Goal: Task Accomplishment & Management: Manage account settings

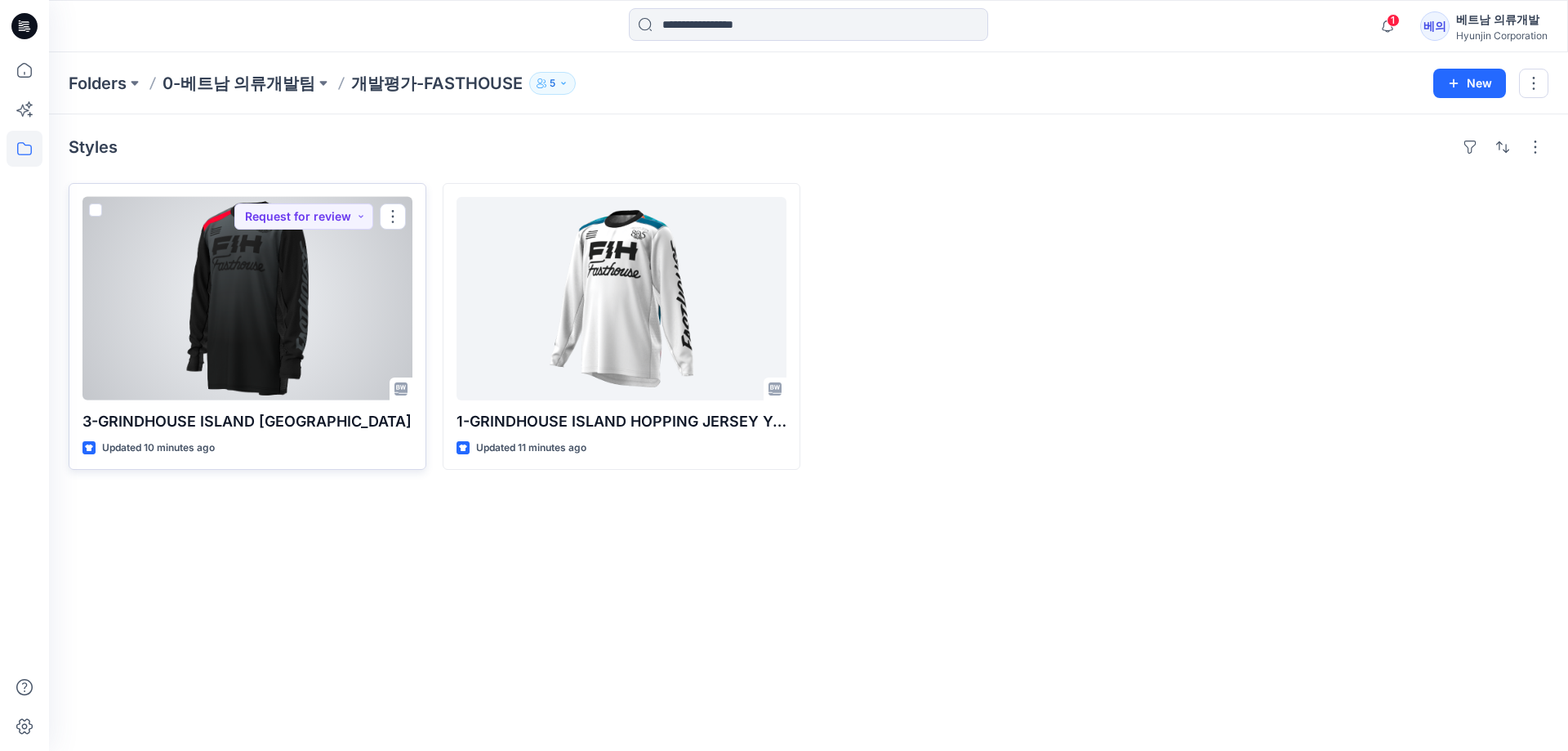
click at [246, 314] on div at bounding box center [247, 299] width 330 height 203
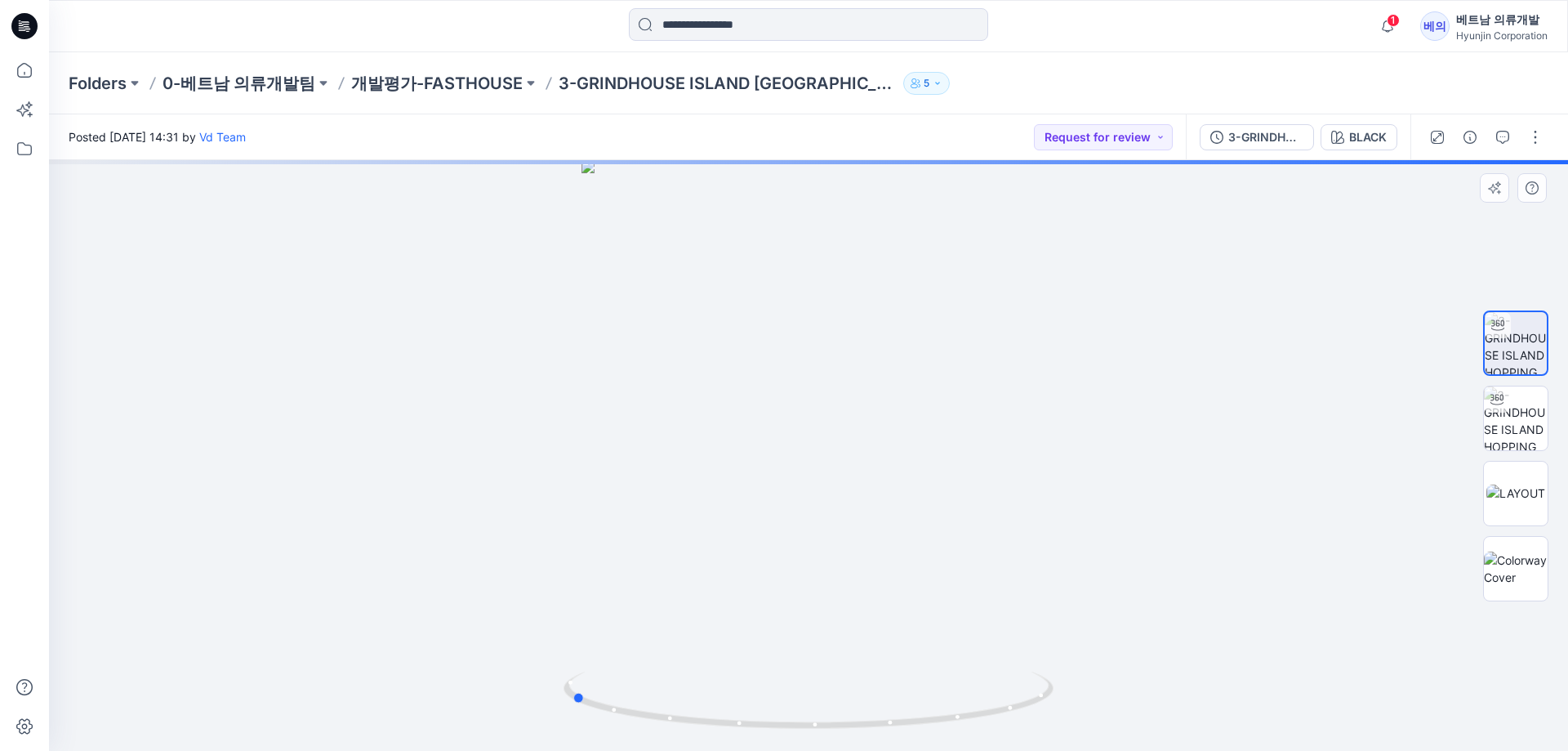
drag, startPoint x: 645, startPoint y: 486, endPoint x: 897, endPoint y: 508, distance: 253.0
click at [897, 508] on div at bounding box center [808, 456] width 1519 height 591
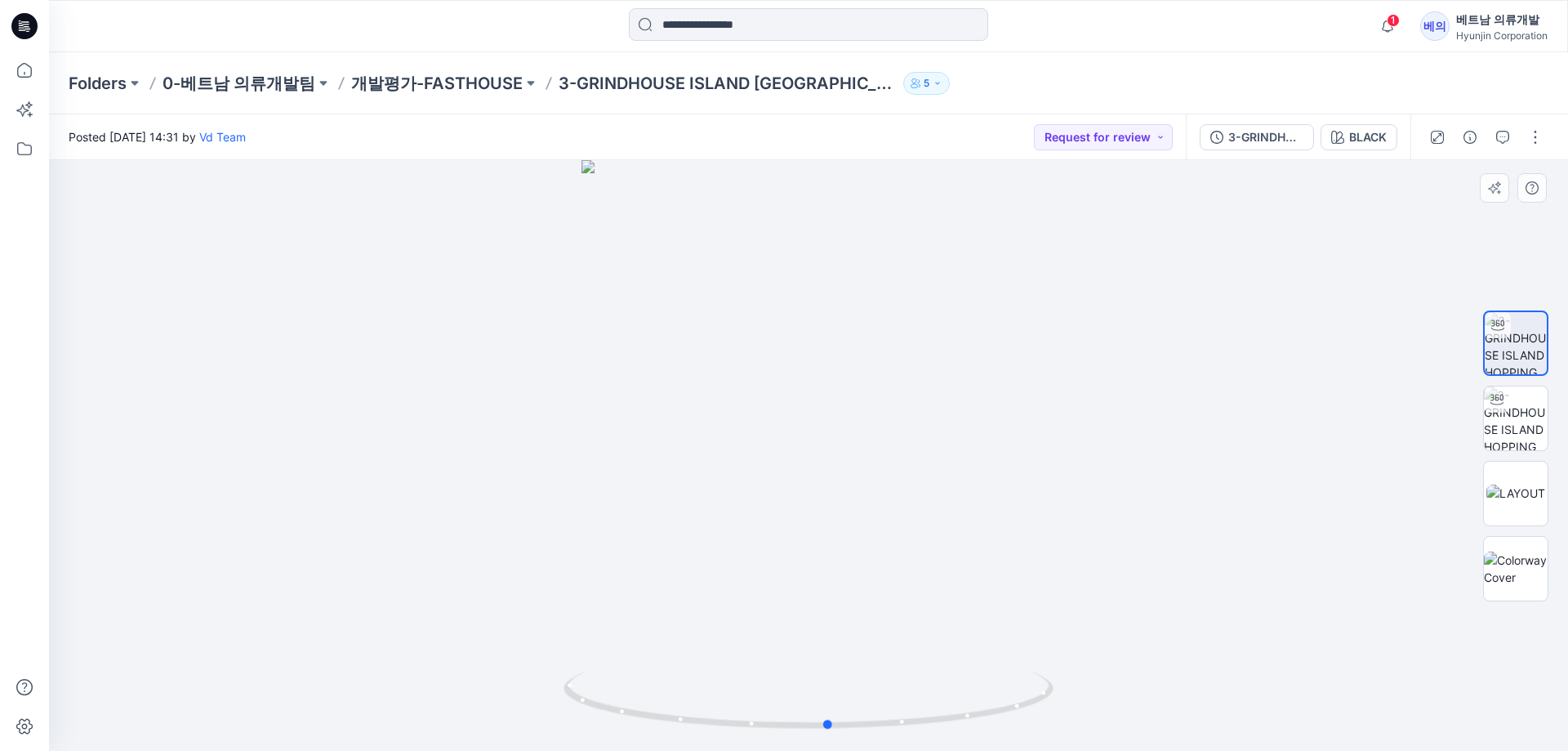
drag, startPoint x: 997, startPoint y: 518, endPoint x: 765, endPoint y: 492, distance: 233.5
click at [765, 492] on div at bounding box center [808, 456] width 1519 height 591
drag, startPoint x: 806, startPoint y: 279, endPoint x: 814, endPoint y: 445, distance: 166.2
click at [814, 445] on div at bounding box center [808, 456] width 1519 height 591
click at [1524, 486] on img at bounding box center [1515, 493] width 59 height 17
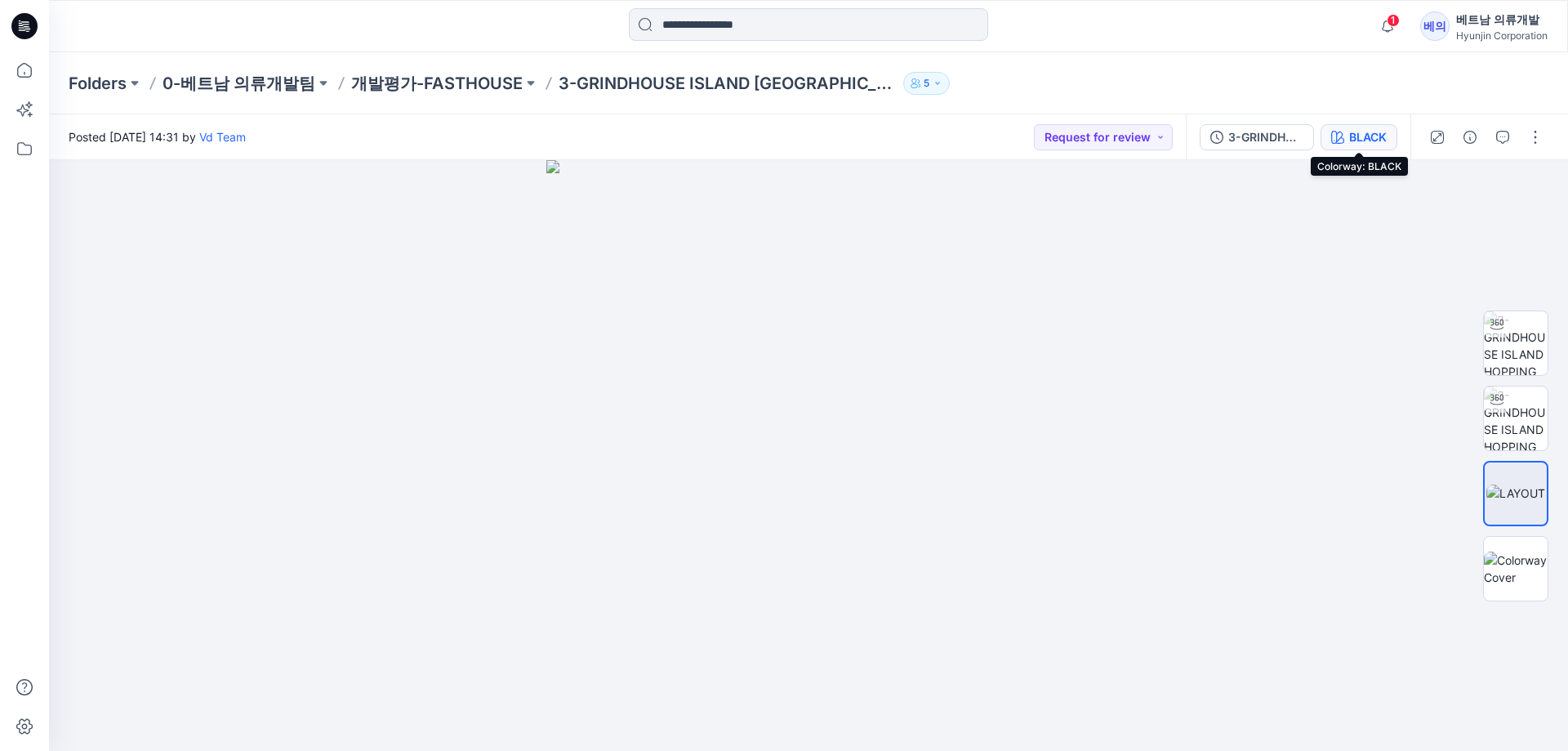
click at [1369, 135] on div "BLACK" at bounding box center [1368, 137] width 38 height 18
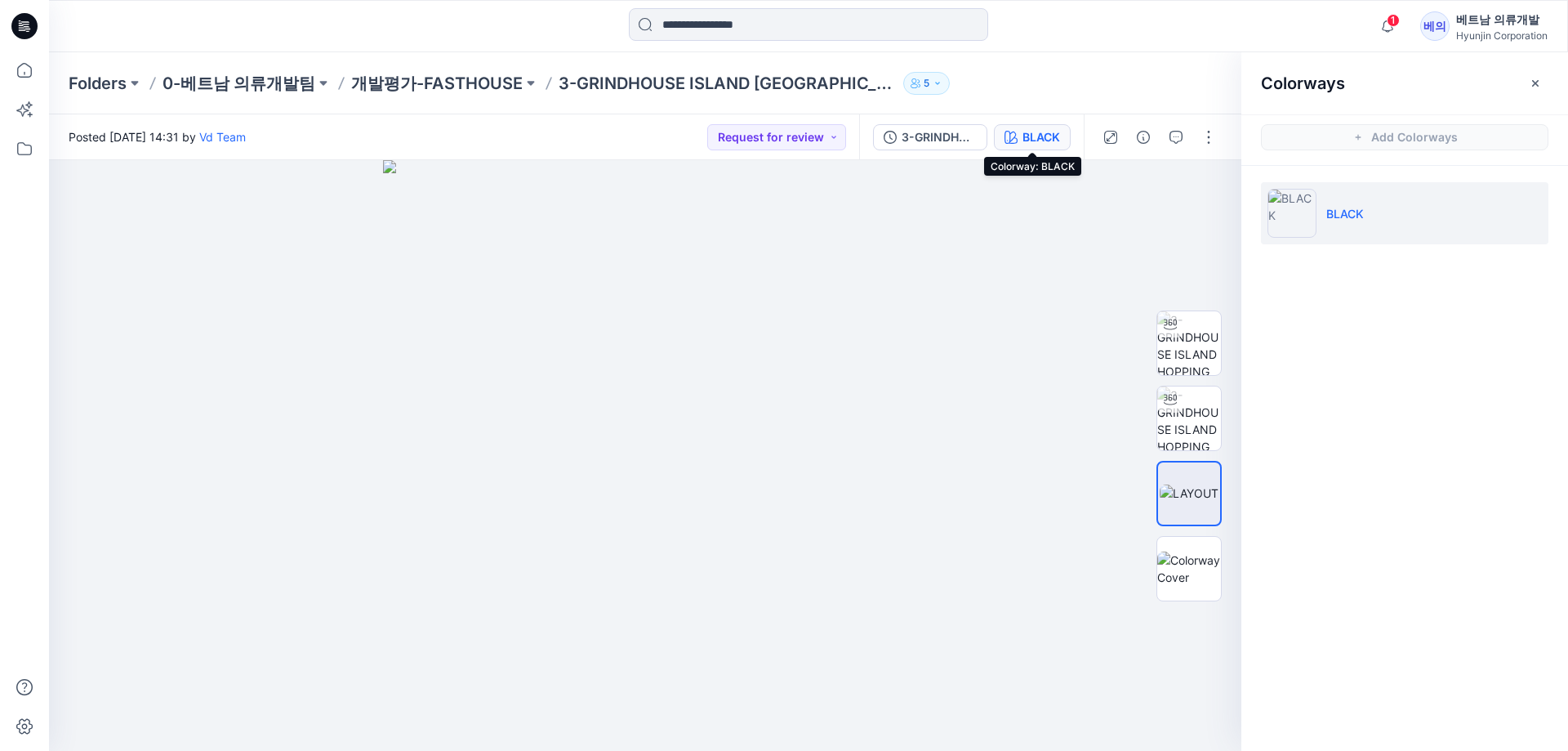
click at [1034, 138] on div "BLACK" at bounding box center [1041, 137] width 38 height 18
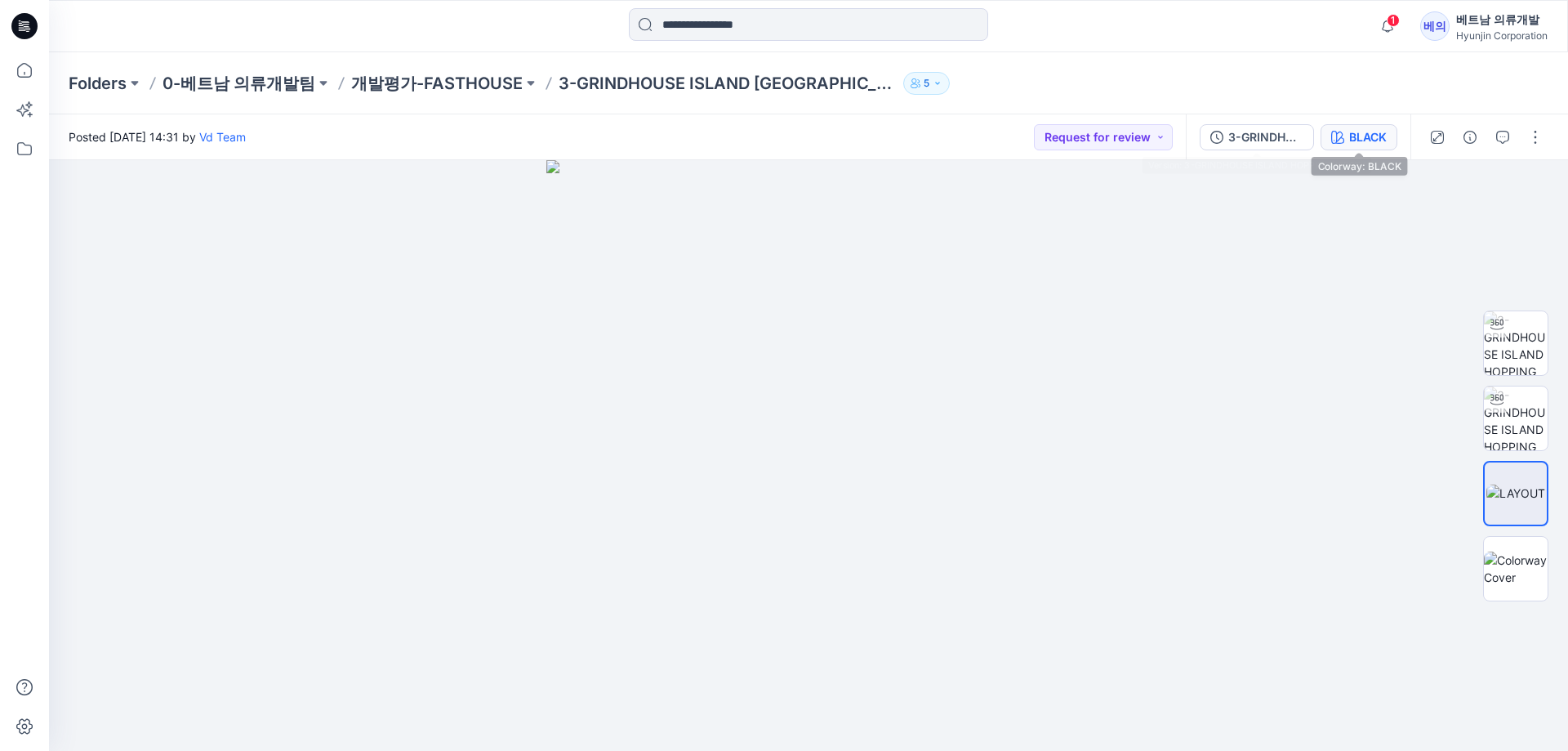
click at [1343, 137] on icon "button" at bounding box center [1337, 137] width 13 height 13
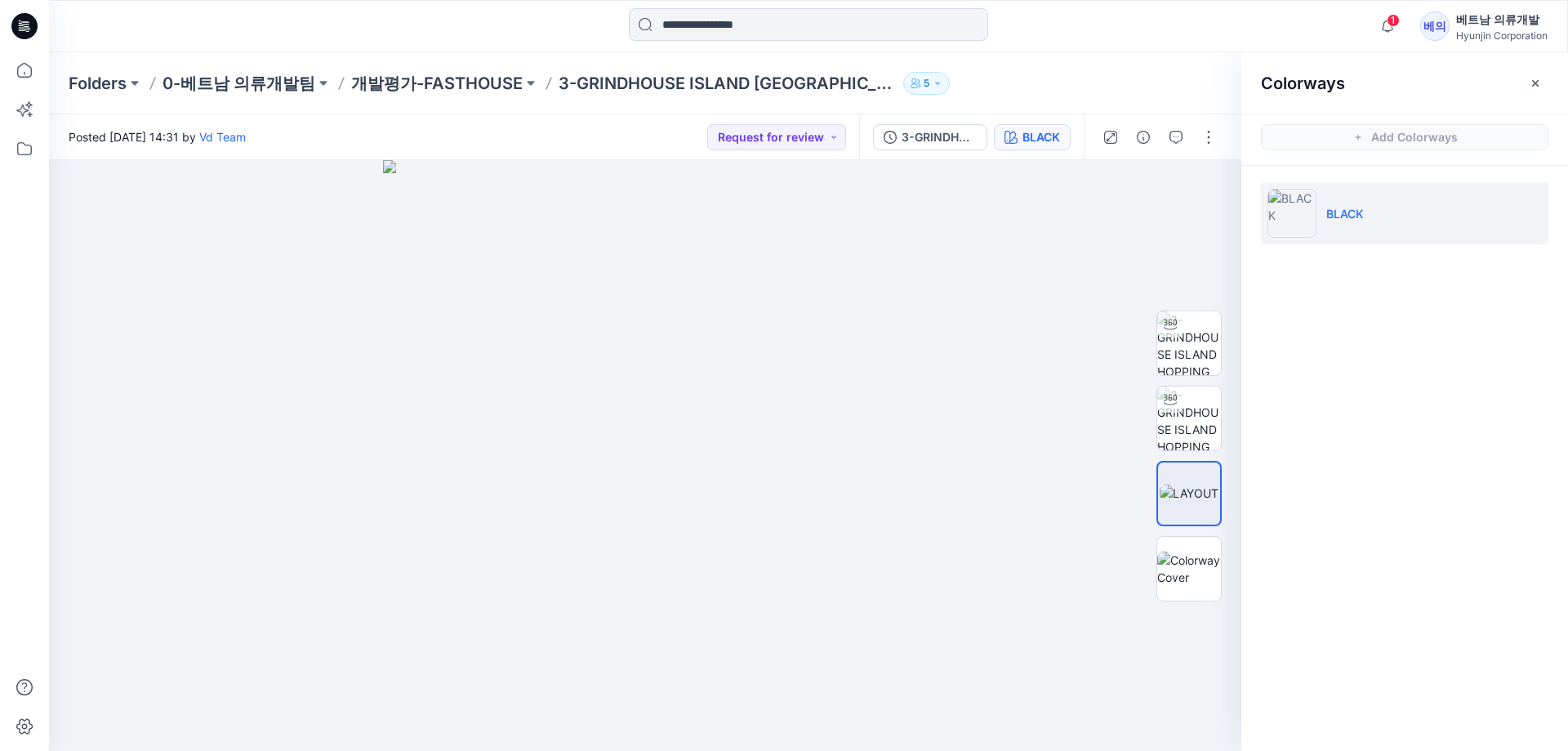
click at [628, 81] on p "3-GRINDHOUSE ISLAND [GEOGRAPHIC_DATA]" at bounding box center [728, 83] width 338 height 23
click at [507, 83] on p "개발평가-FASTHOUSE" at bounding box center [437, 83] width 171 height 23
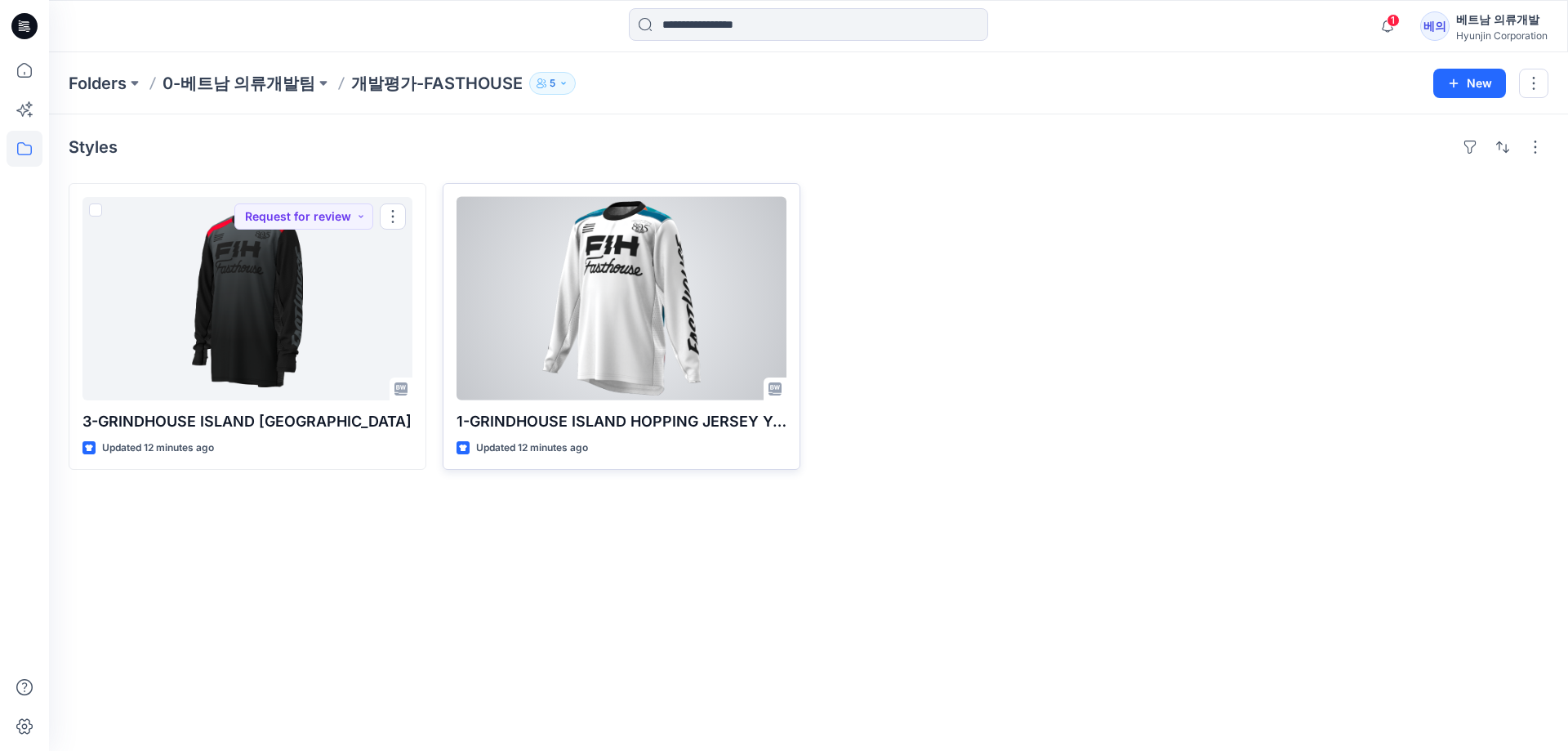
click at [616, 331] on div at bounding box center [621, 299] width 330 height 203
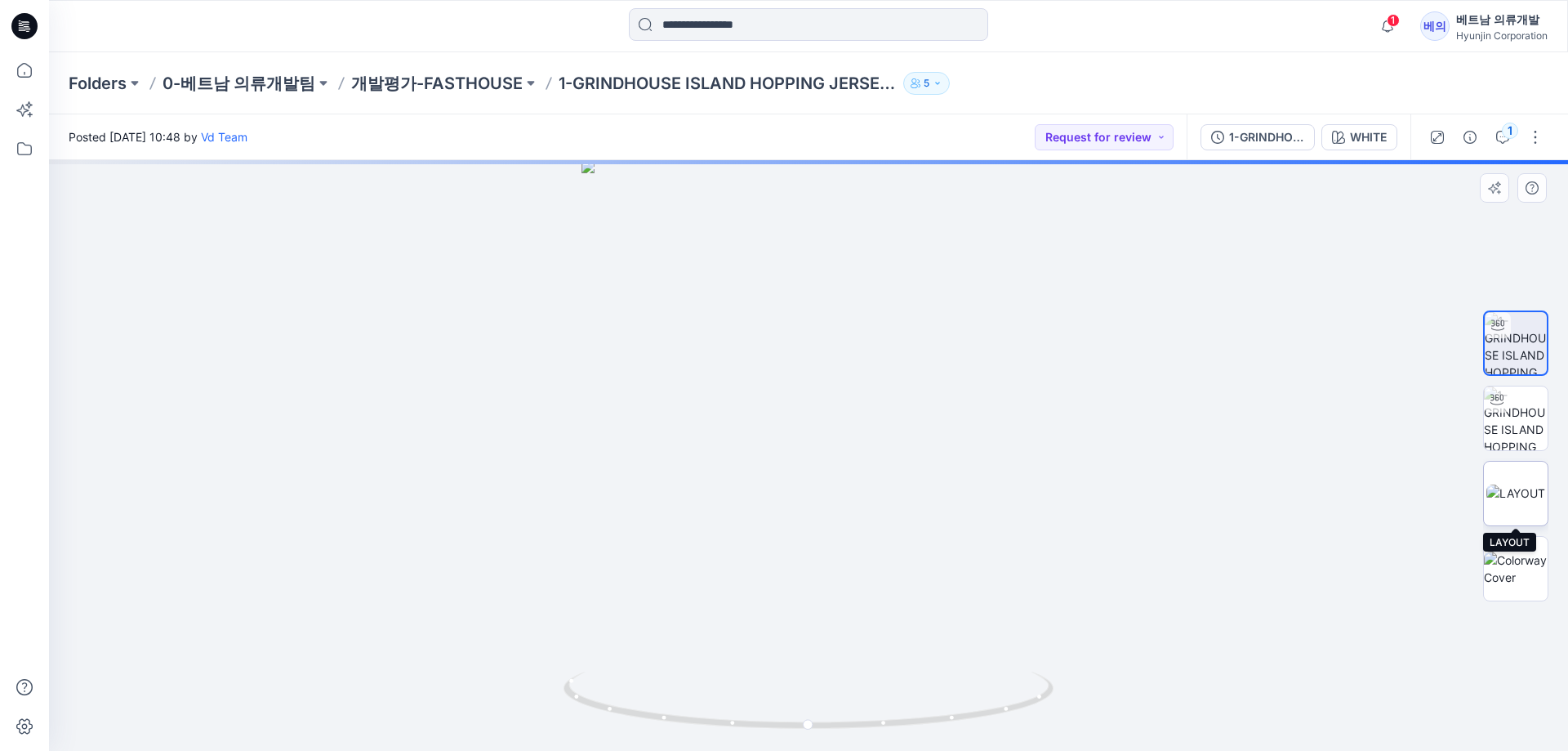
click at [1520, 486] on img at bounding box center [1515, 493] width 59 height 17
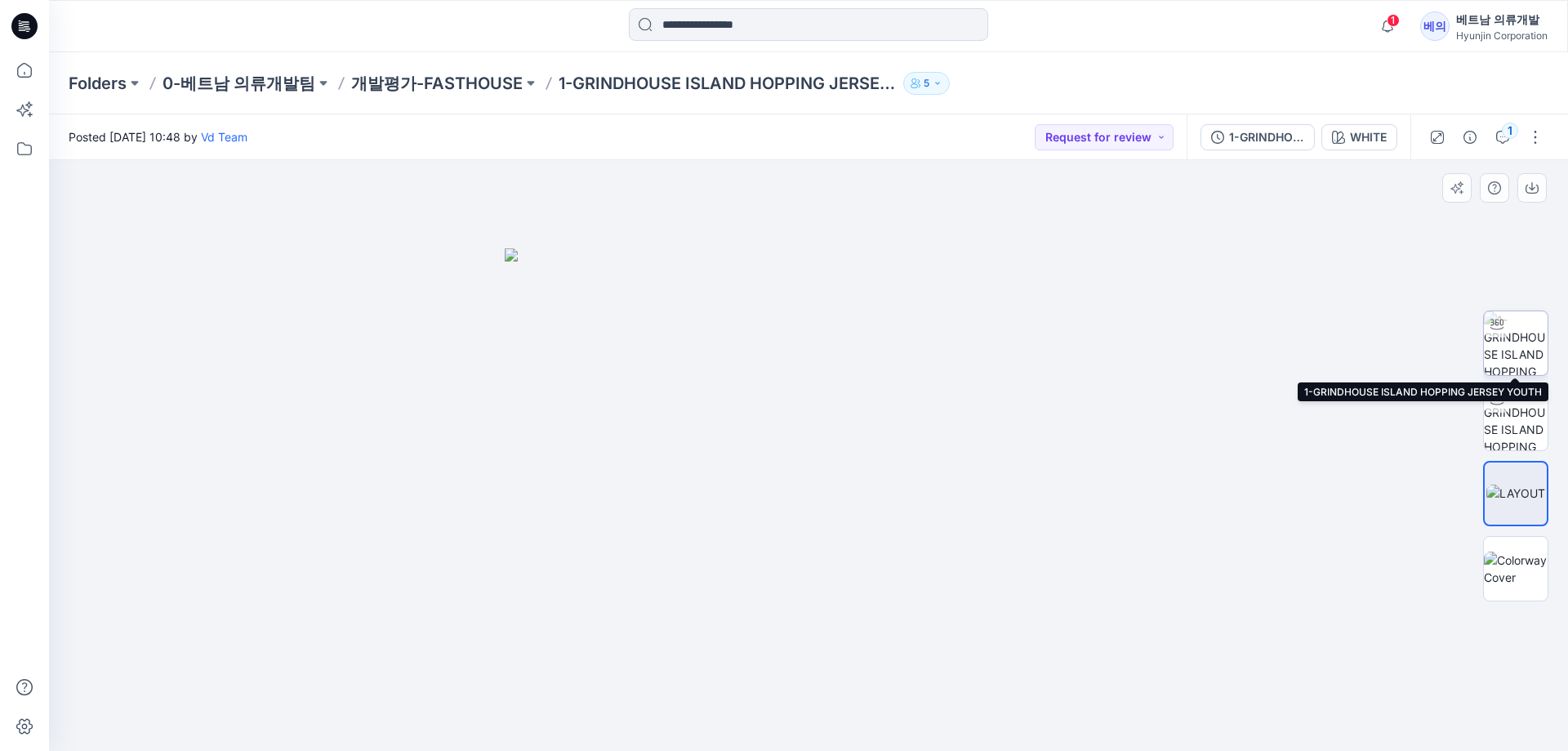
click at [1545, 353] on img at bounding box center [1515, 343] width 64 height 64
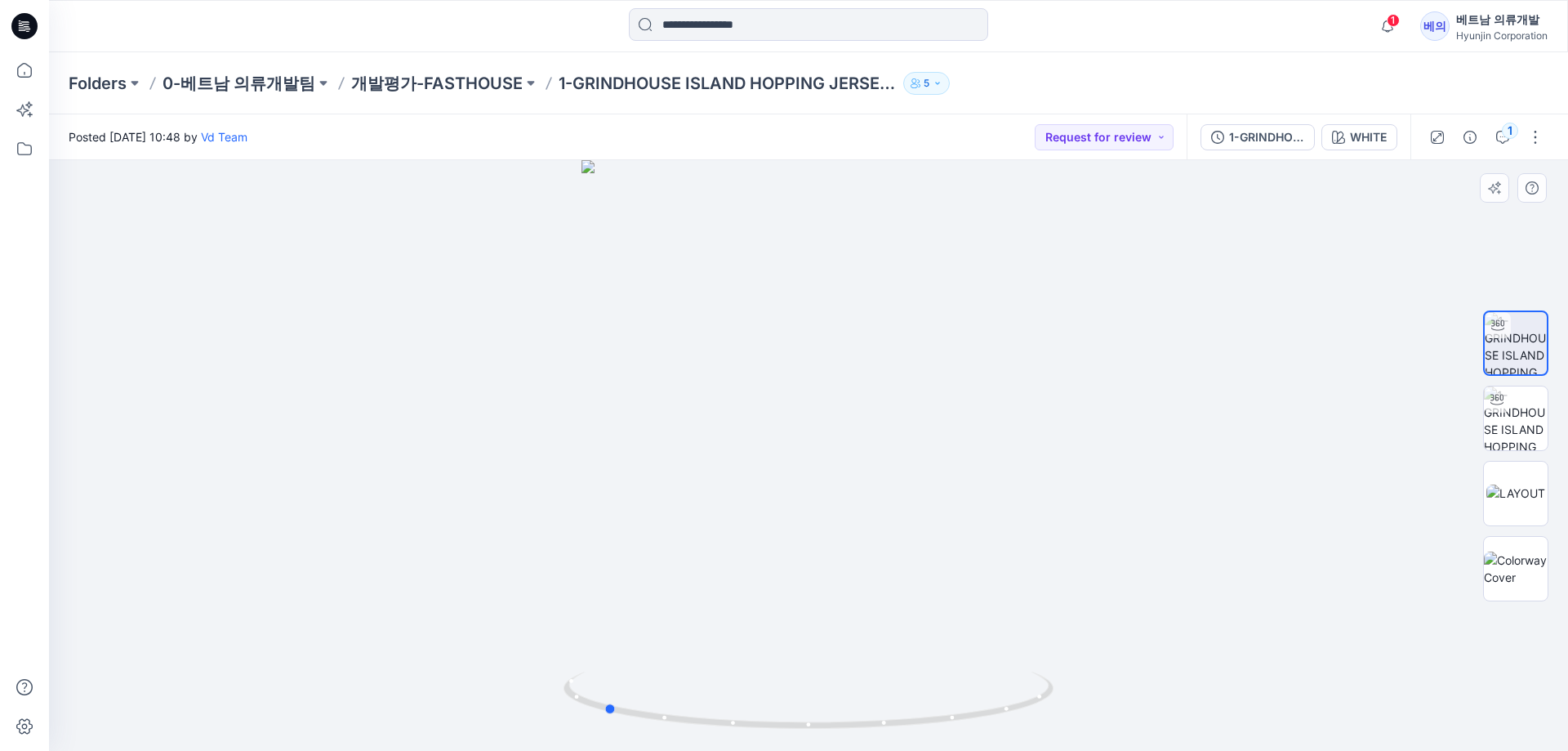
drag, startPoint x: 694, startPoint y: 391, endPoint x: 979, endPoint y: 399, distance: 285.1
click at [979, 399] on div at bounding box center [808, 456] width 1519 height 591
click at [1513, 488] on img at bounding box center [1515, 493] width 59 height 17
click at [1525, 439] on img at bounding box center [1515, 418] width 64 height 64
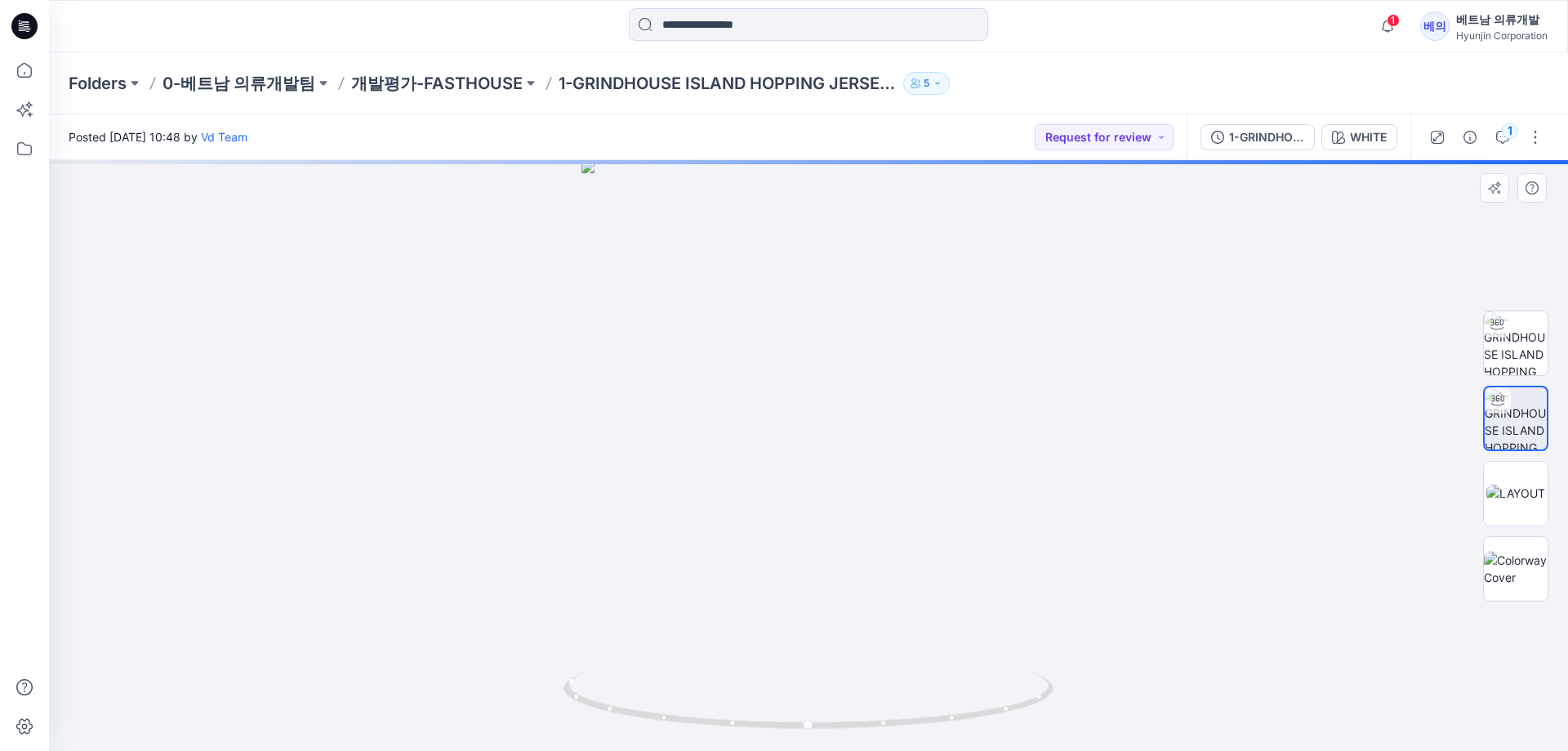
click at [1538, 378] on div at bounding box center [1515, 456] width 66 height 409
click at [476, 90] on p "개발평가-FASTHOUSE" at bounding box center [437, 83] width 171 height 23
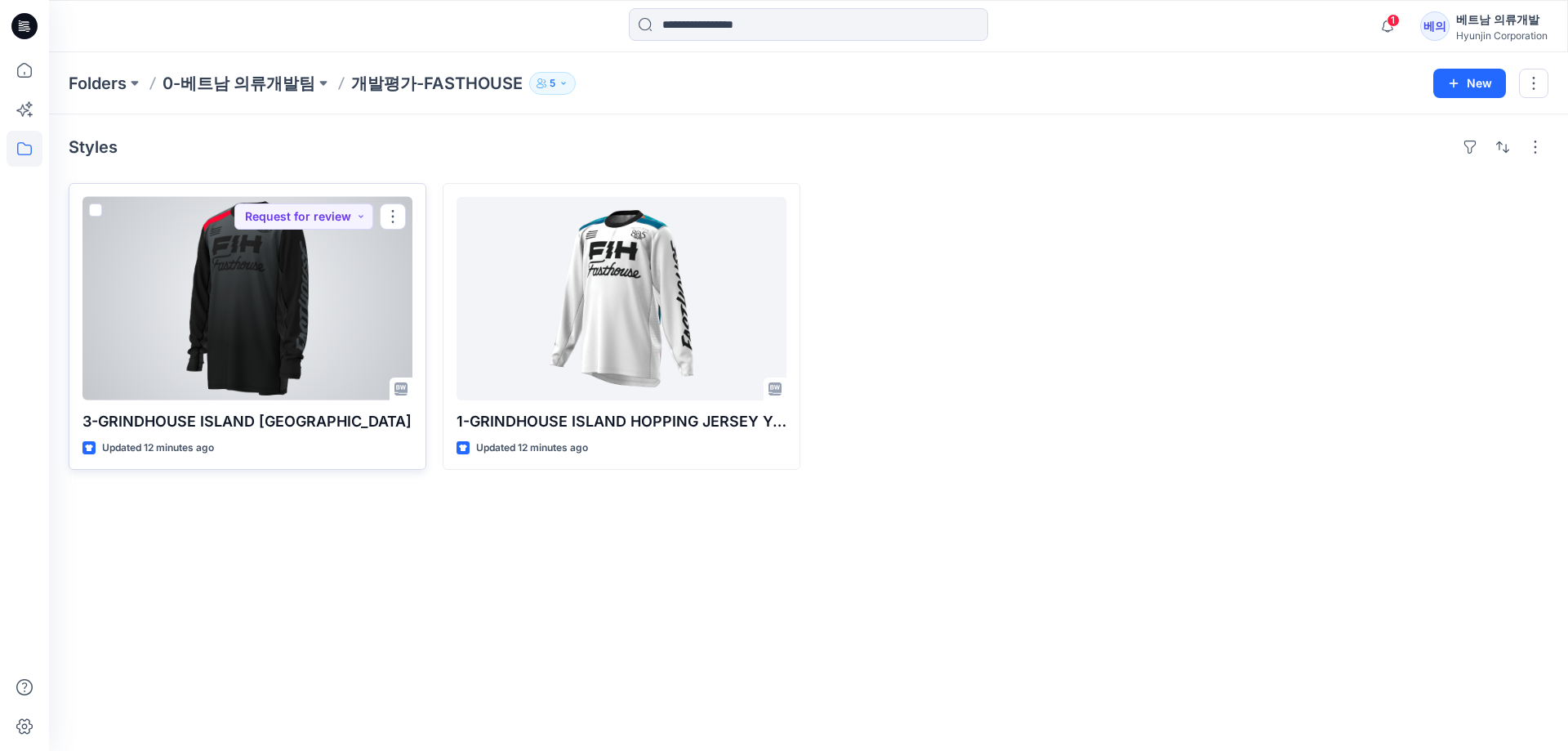
click at [290, 351] on div at bounding box center [247, 299] width 330 height 203
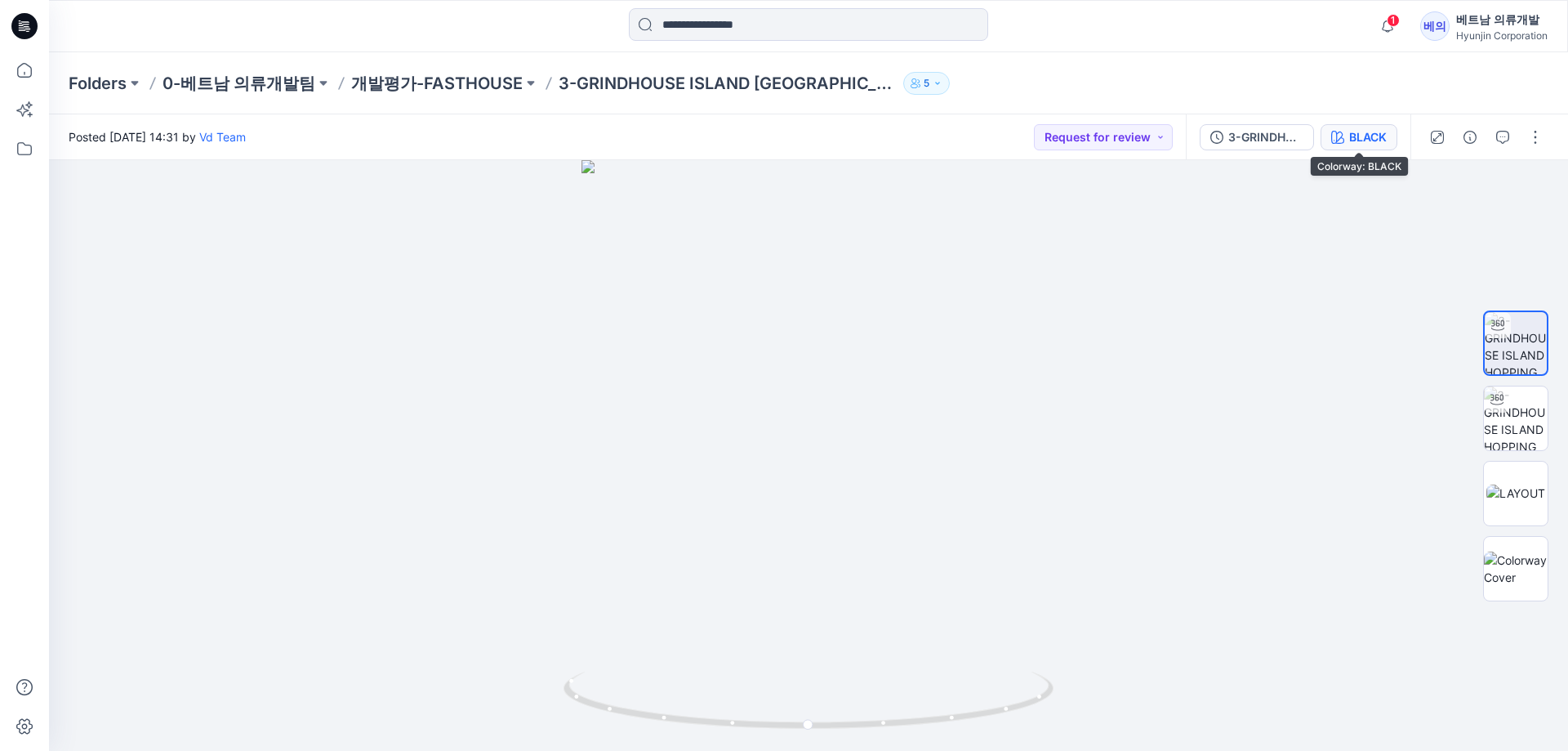
click at [1371, 142] on div "BLACK" at bounding box center [1368, 137] width 38 height 18
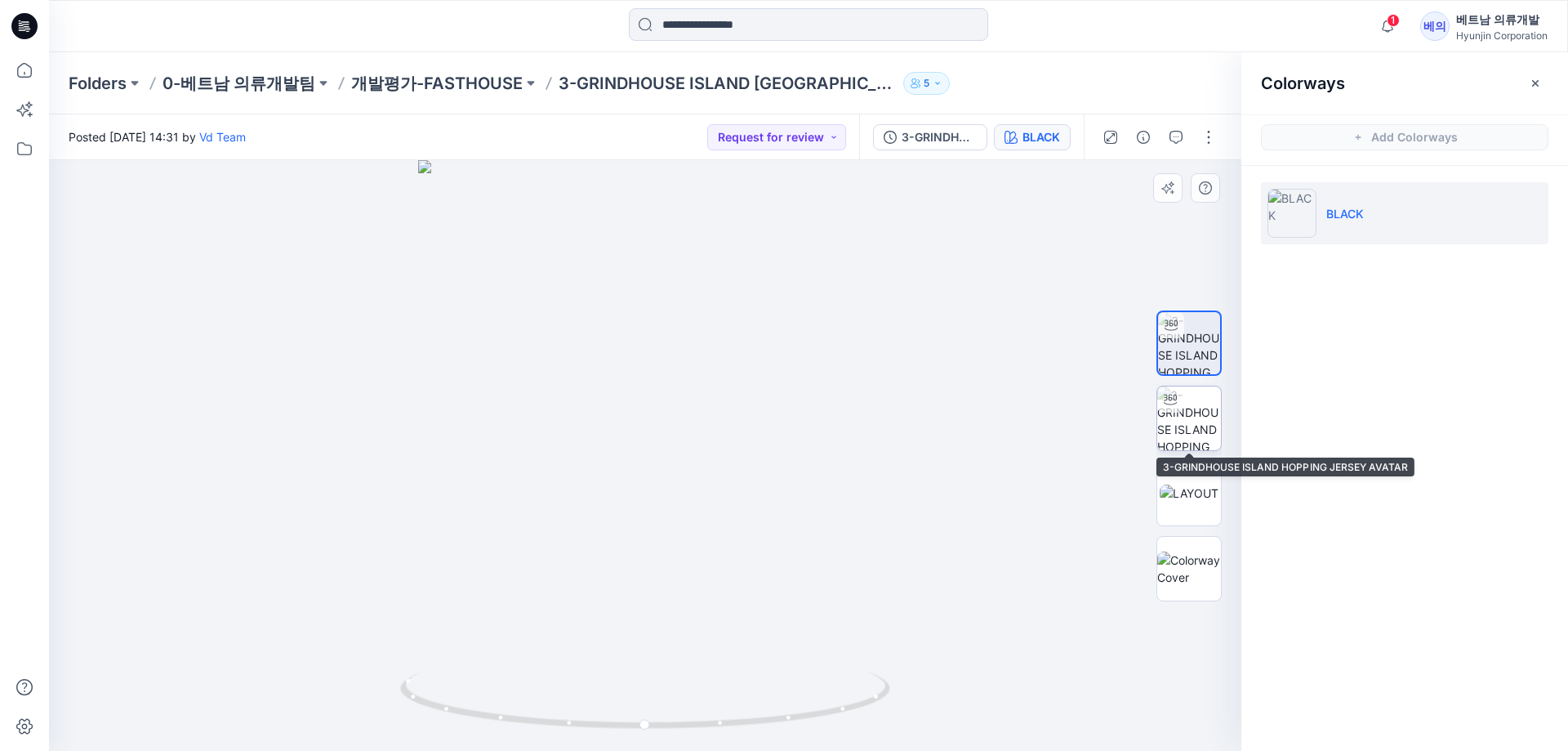
click at [1170, 408] on div at bounding box center [1170, 399] width 26 height 26
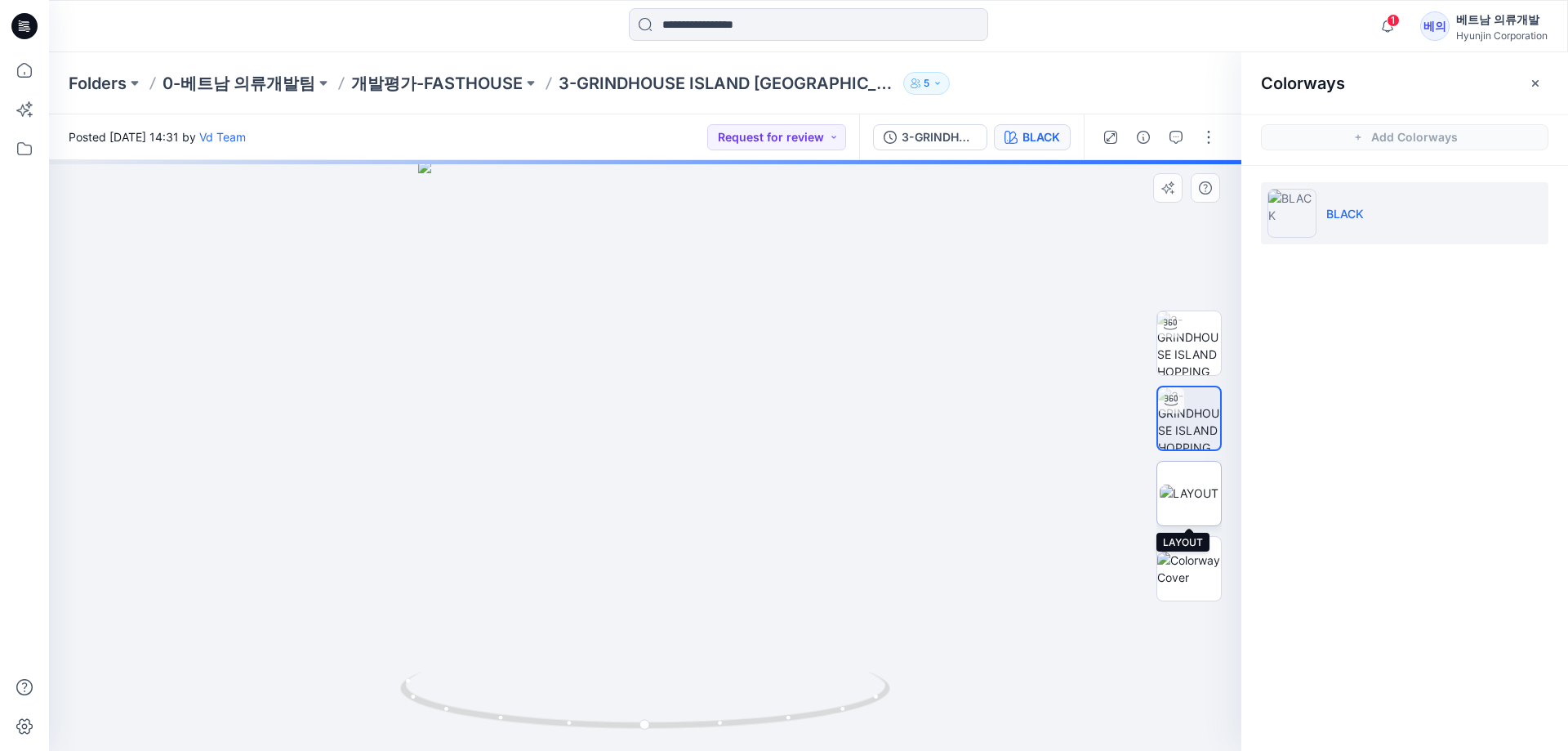
click at [1194, 490] on img at bounding box center [1188, 493] width 59 height 17
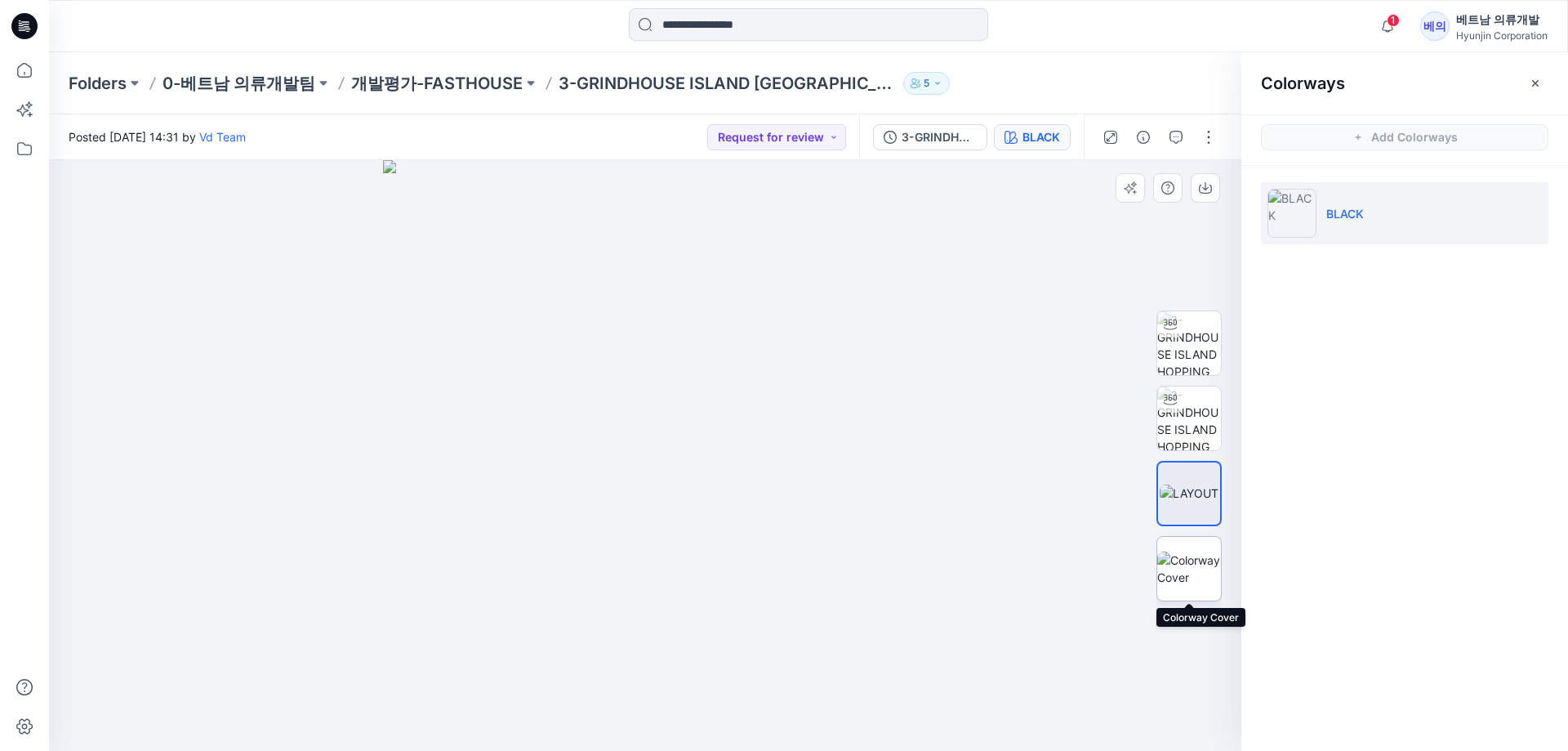
click at [1176, 576] on img at bounding box center [1188, 568] width 64 height 34
click at [404, 86] on p "개발평가-FASTHOUSE" at bounding box center [437, 83] width 171 height 23
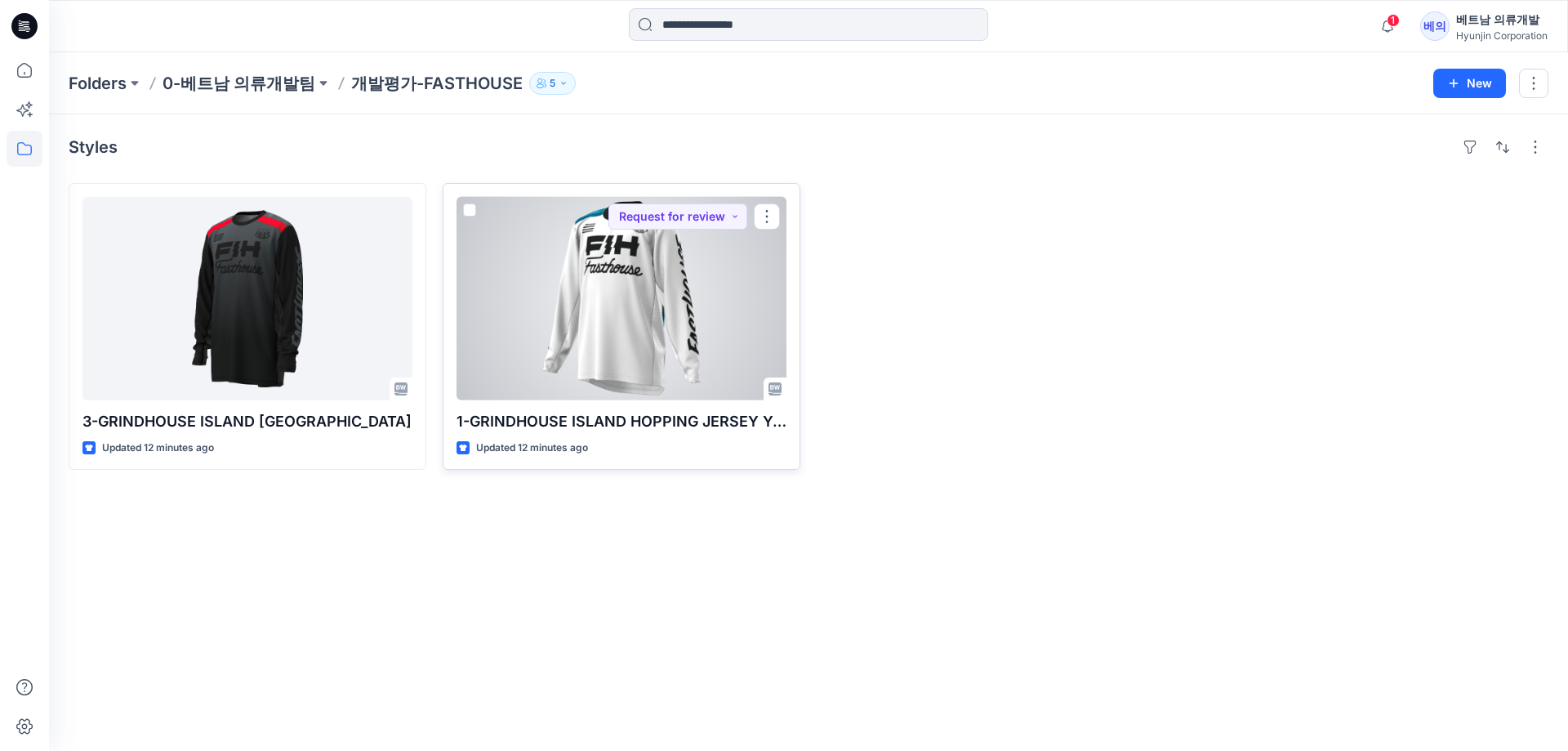
click at [603, 342] on div at bounding box center [621, 299] width 330 height 203
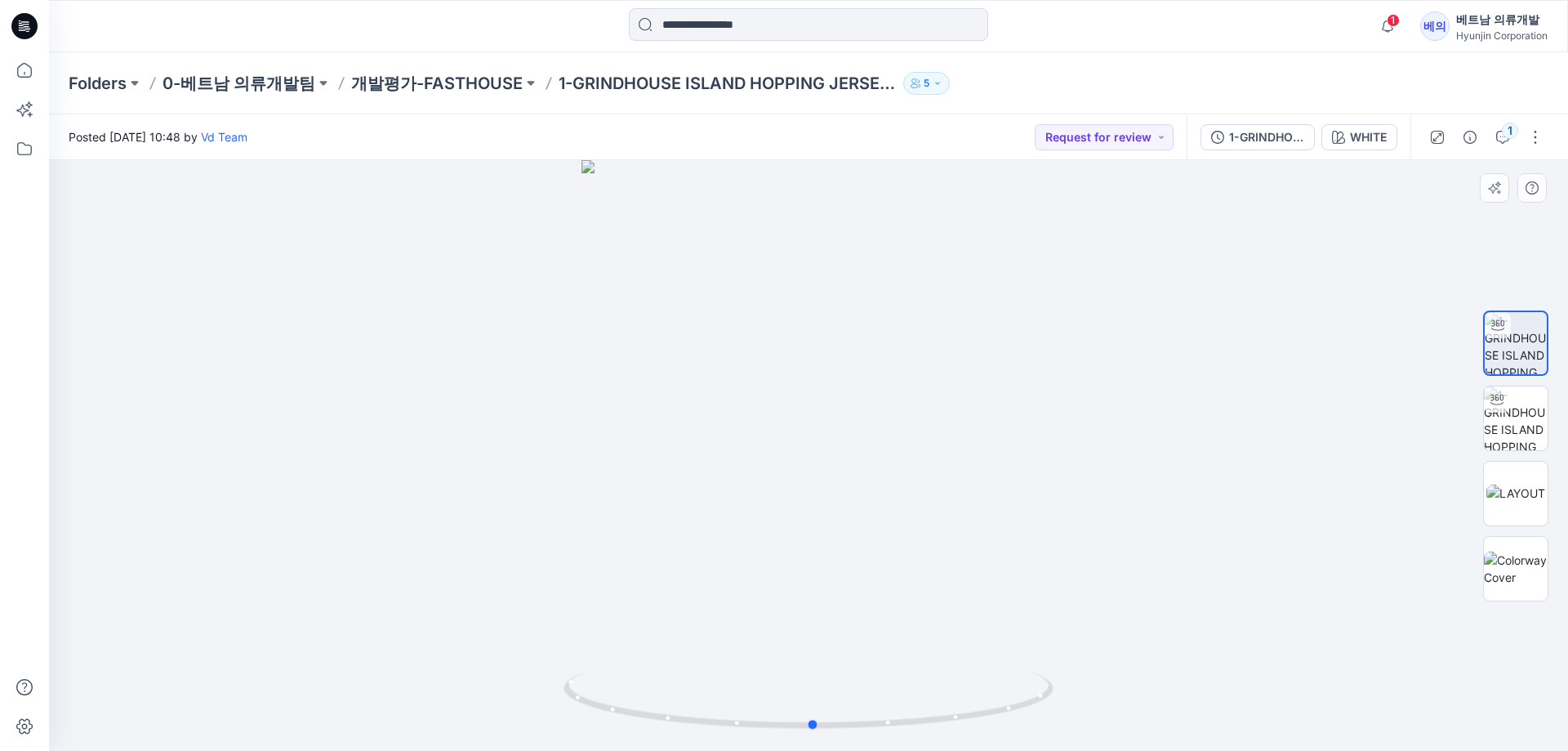
drag, startPoint x: 651, startPoint y: 534, endPoint x: 1146, endPoint y: 553, distance: 495.4
click at [1146, 553] on div at bounding box center [808, 456] width 1519 height 591
click at [1381, 131] on div "WHITE" at bounding box center [1368, 137] width 37 height 18
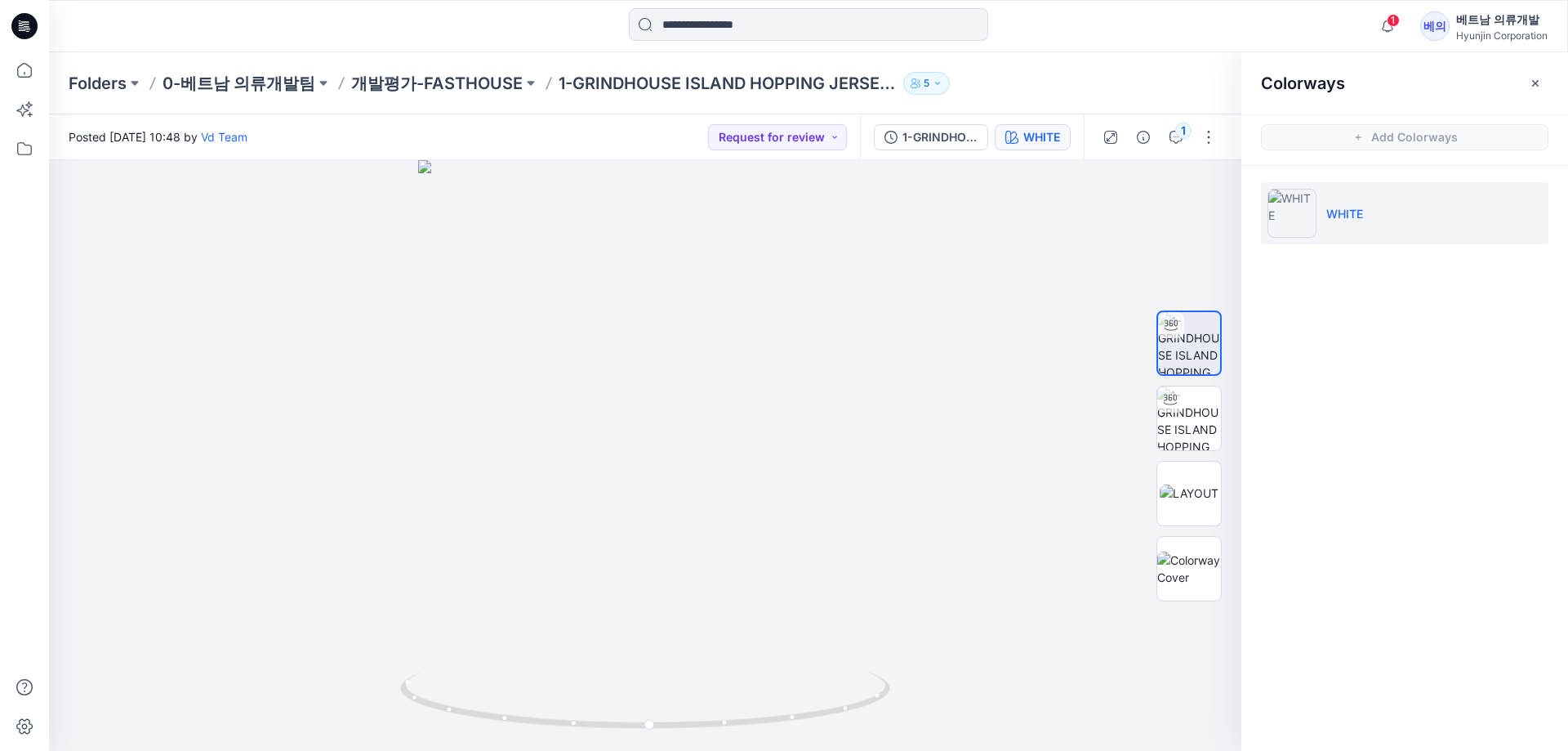
click at [1106, 76] on div "Folders 0-베트남 의류개발팀 개발평가-FASTHOUSE 1-GRINDHOUSE ISLAND HOPPING JERSEY YOUTH 5" at bounding box center [744, 83] width 1352 height 23
click at [1525, 81] on button "button" at bounding box center [1535, 83] width 26 height 26
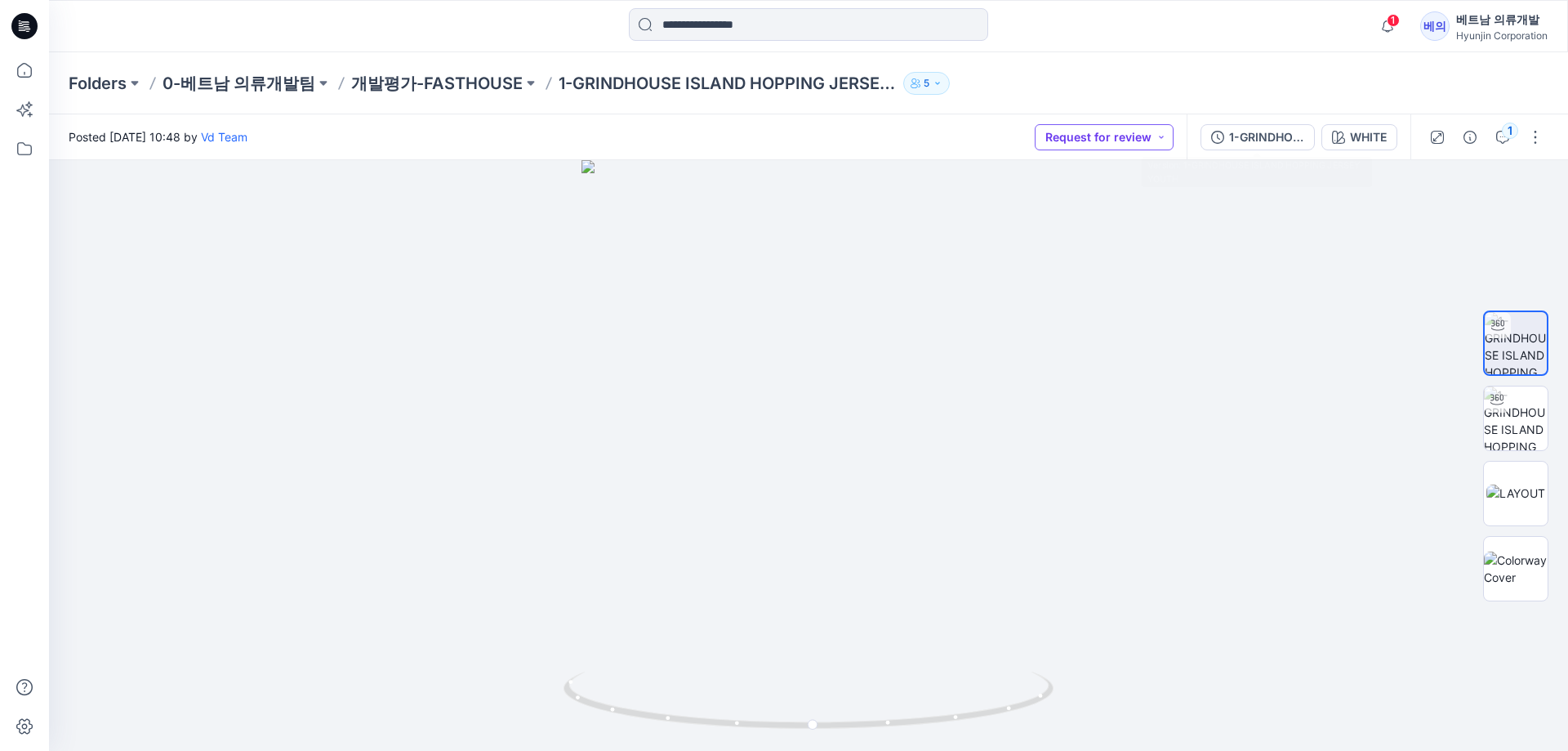
click at [1100, 137] on button "Request for review" at bounding box center [1104, 137] width 139 height 26
click at [1098, 247] on p "Approved" at bounding box center [1085, 248] width 53 height 21
click at [485, 77] on p "개발평가-FASTHOUSE" at bounding box center [437, 83] width 171 height 23
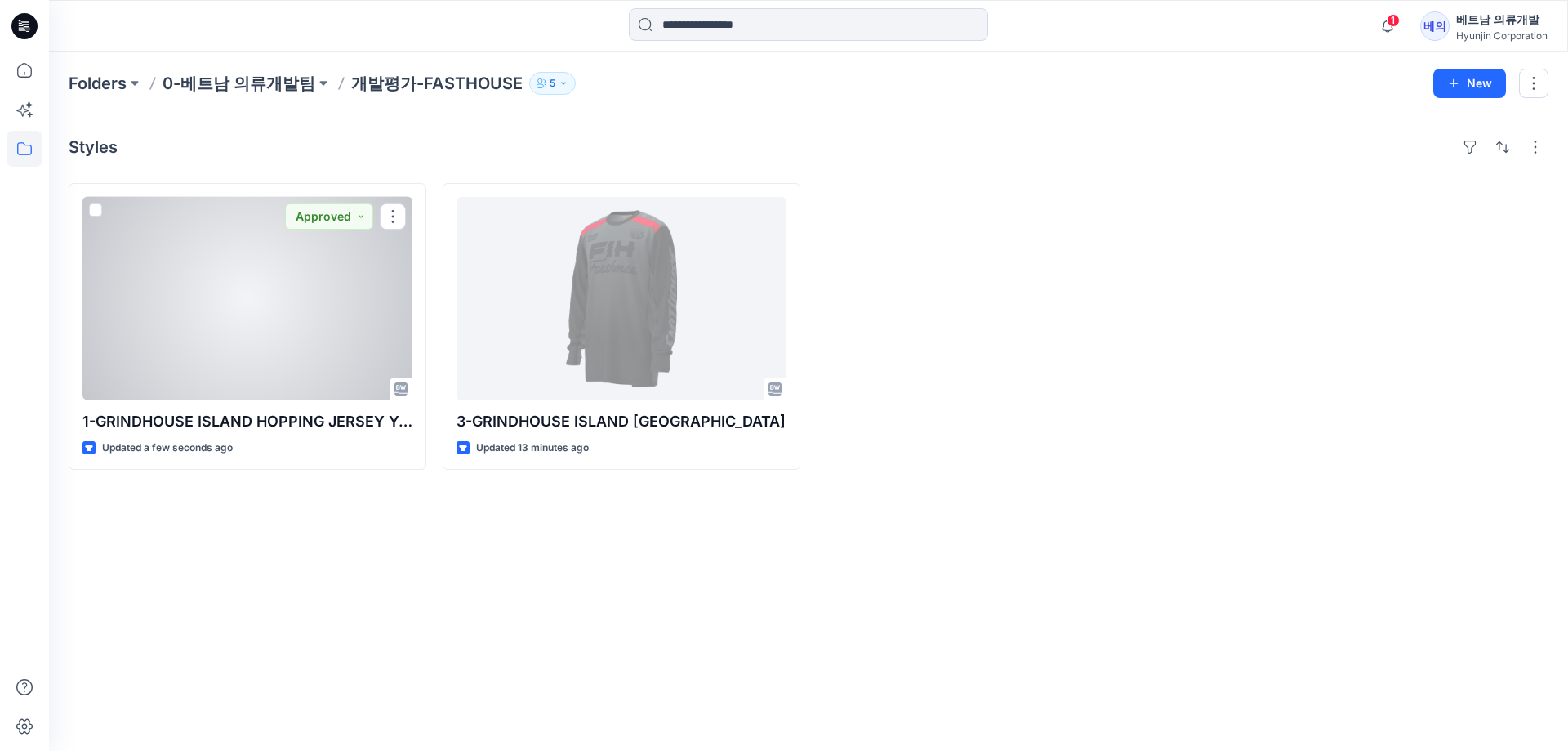
click at [302, 304] on div at bounding box center [247, 299] width 330 height 203
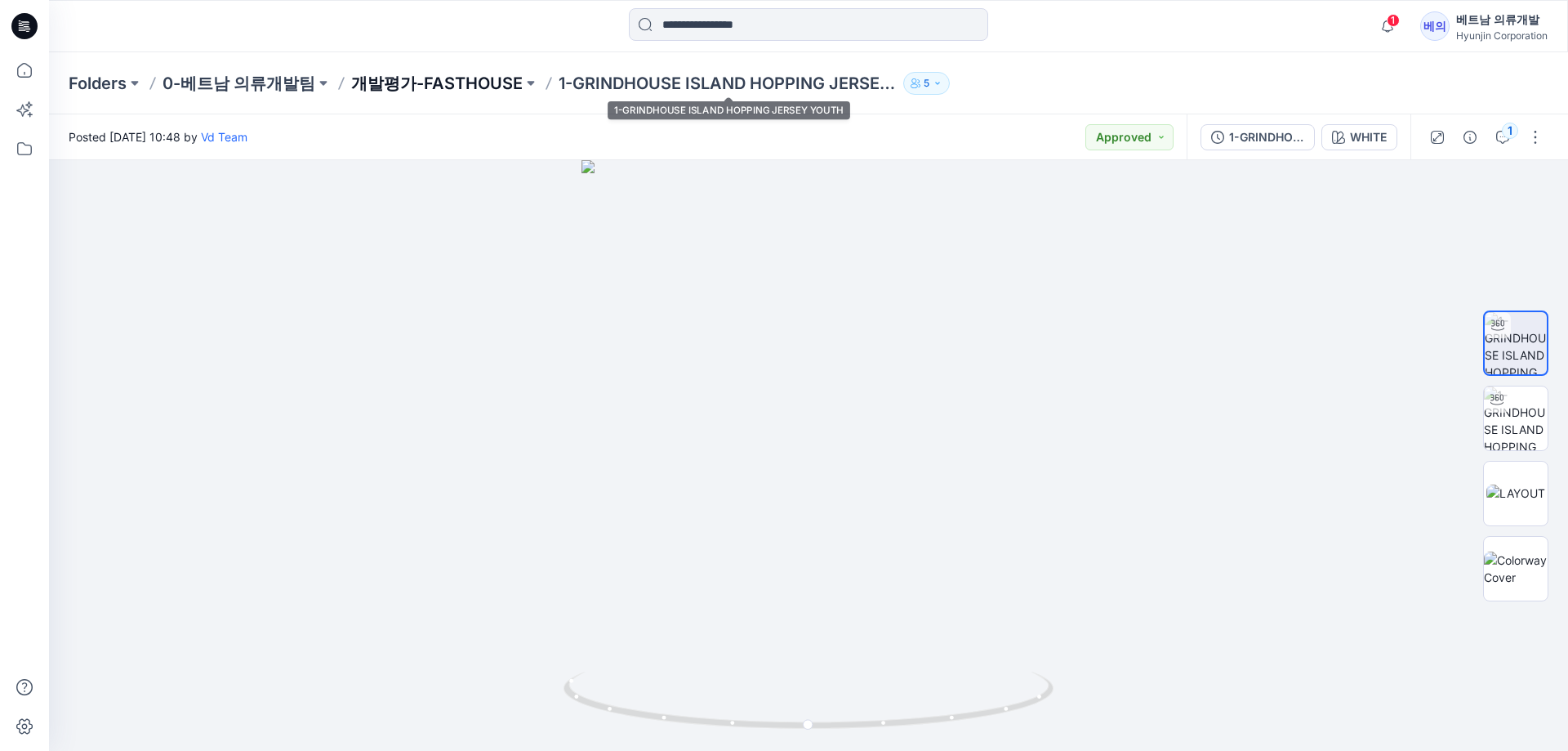
click at [438, 86] on p "개발평가-FASTHOUSE" at bounding box center [437, 83] width 171 height 23
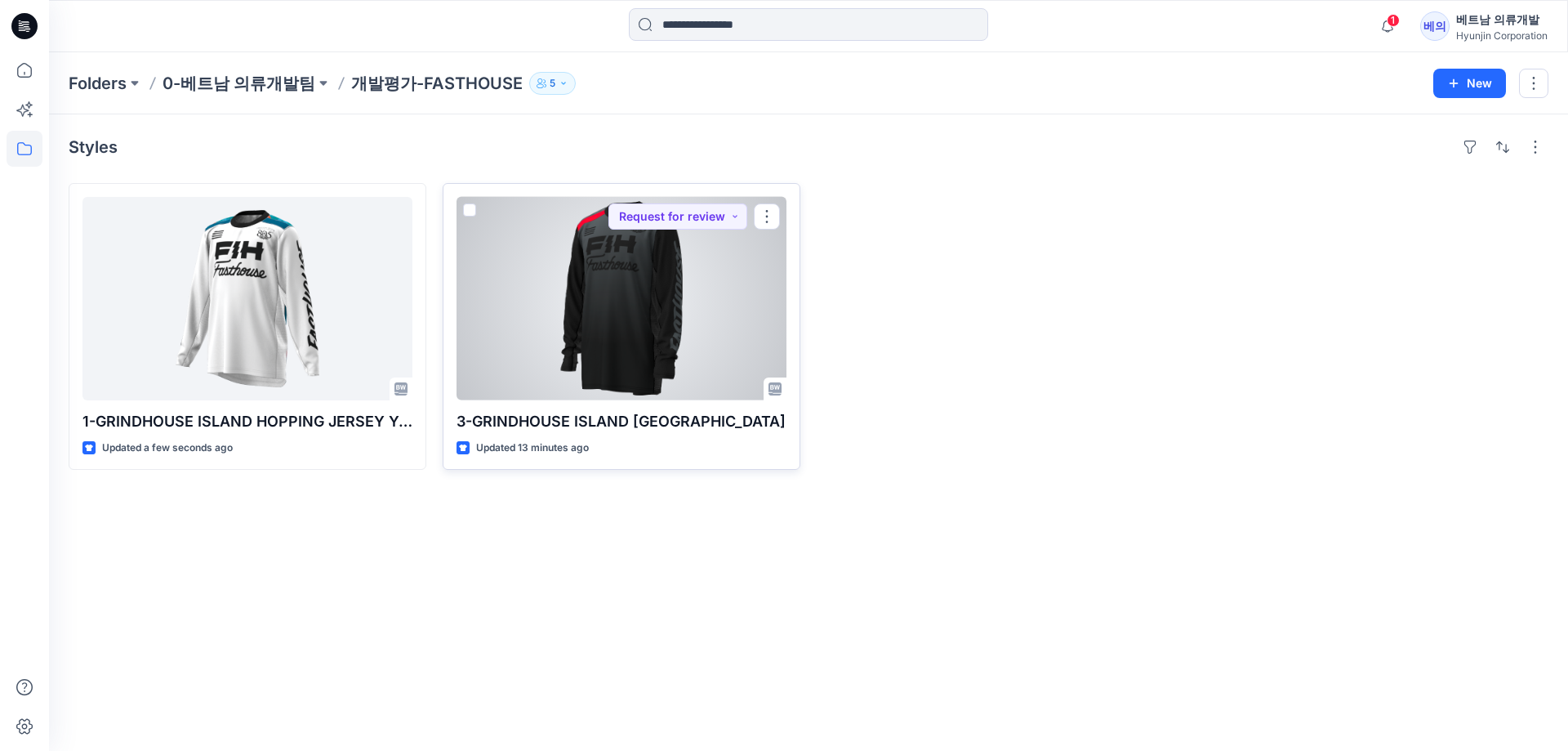
click at [553, 331] on div at bounding box center [621, 299] width 330 height 203
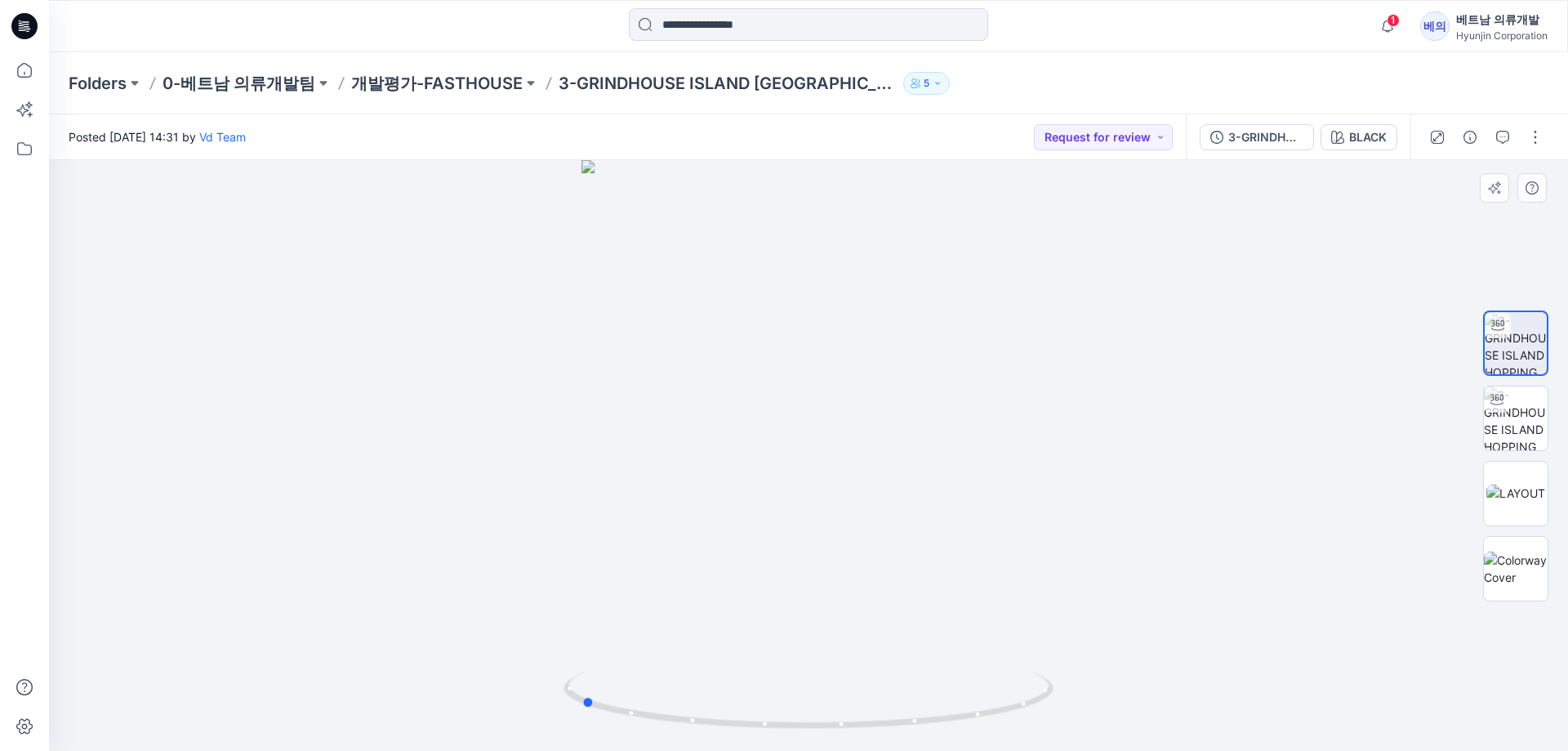
drag, startPoint x: 625, startPoint y: 469, endPoint x: 887, endPoint y: 466, distance: 262.0
click at [887, 466] on div at bounding box center [808, 456] width 1519 height 591
drag, startPoint x: 783, startPoint y: 271, endPoint x: 772, endPoint y: 461, distance: 190.3
click at [787, 467] on div at bounding box center [808, 456] width 1519 height 591
drag, startPoint x: 682, startPoint y: 498, endPoint x: 913, endPoint y: 501, distance: 231.0
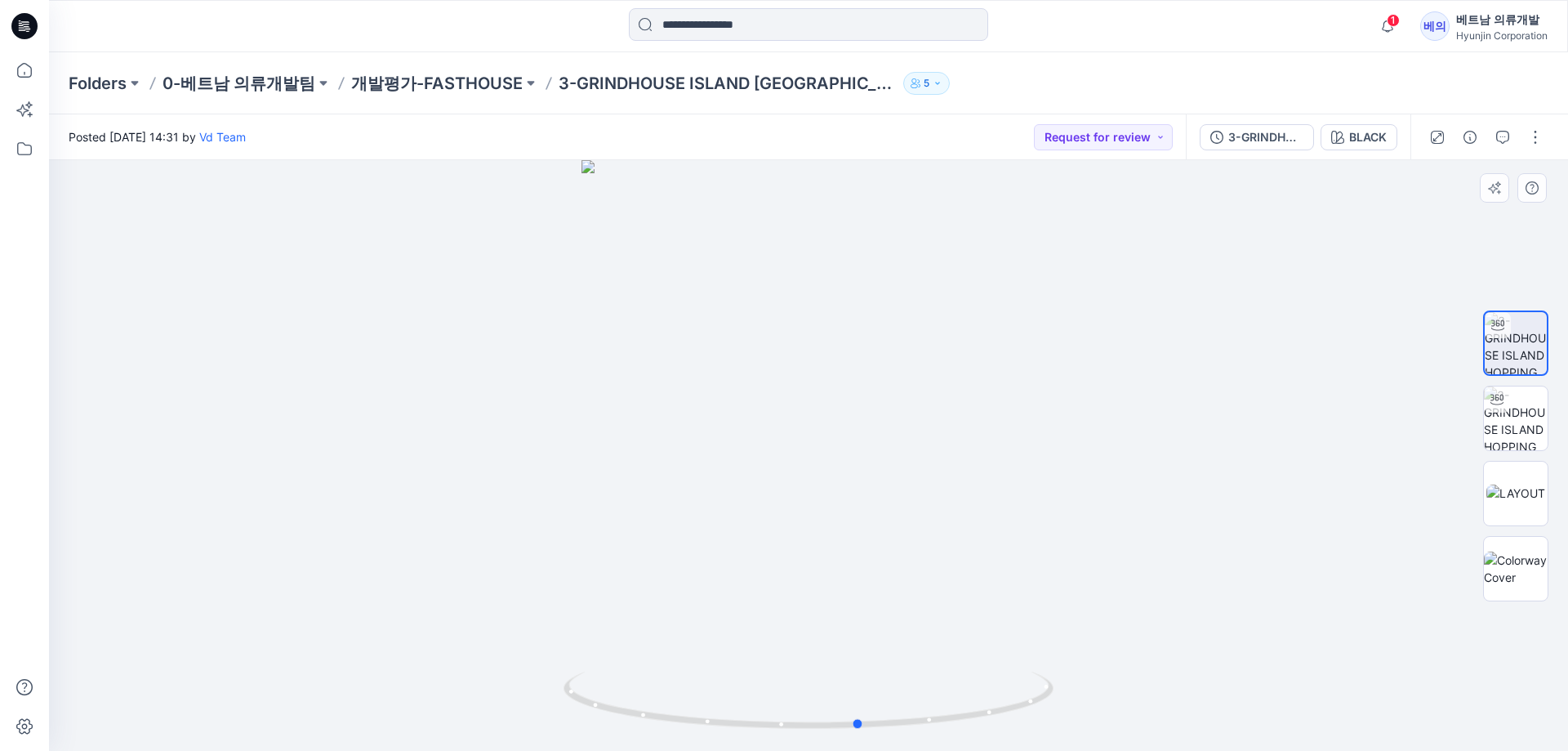
click at [913, 501] on div at bounding box center [808, 456] width 1519 height 591
click at [1524, 426] on img at bounding box center [1515, 418] width 64 height 64
click at [1519, 497] on img at bounding box center [1515, 493] width 59 height 17
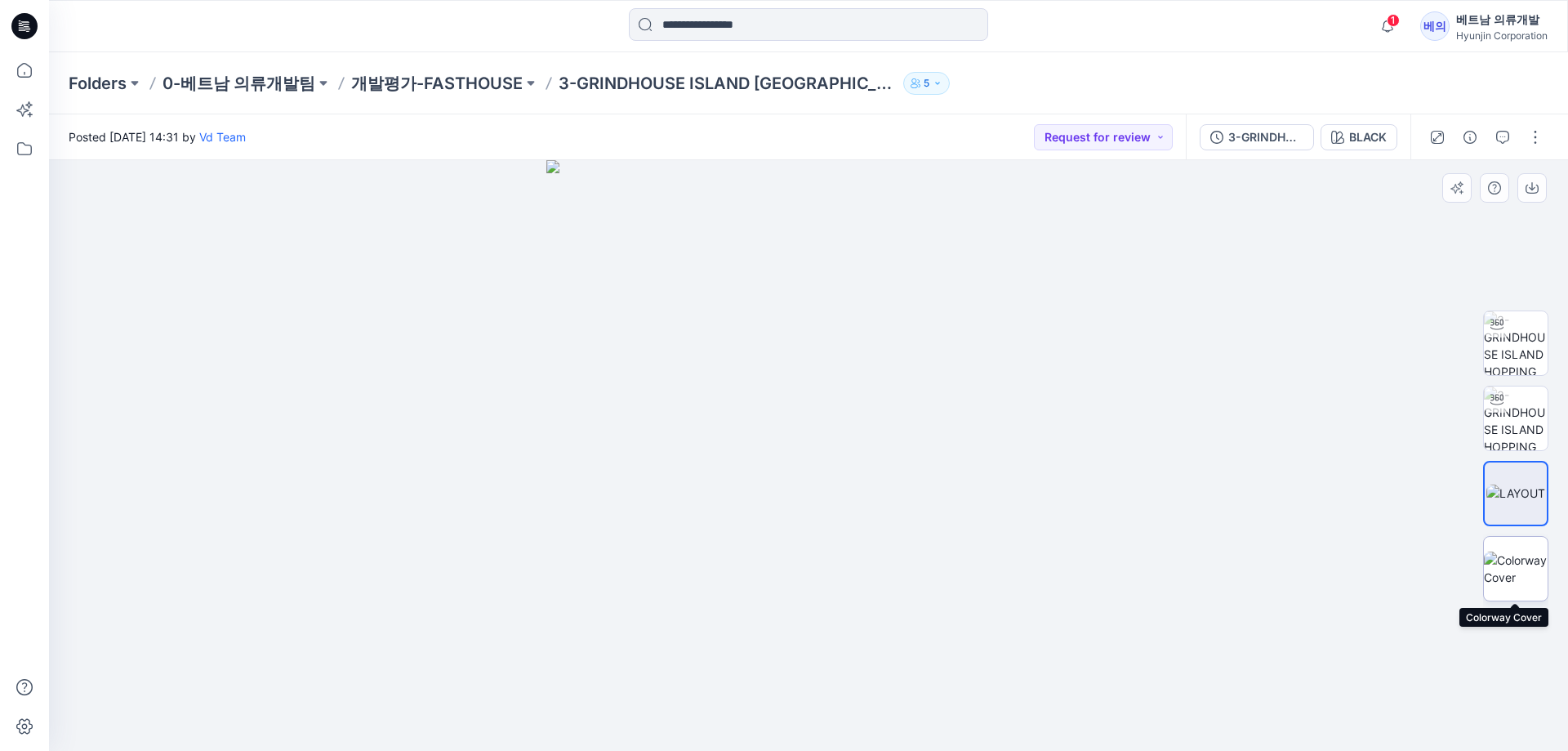
drag, startPoint x: 1515, startPoint y: 547, endPoint x: 1476, endPoint y: 535, distance: 40.8
click at [1513, 551] on img at bounding box center [1515, 568] width 64 height 34
click at [1112, 134] on button "Request for review" at bounding box center [1103, 137] width 139 height 26
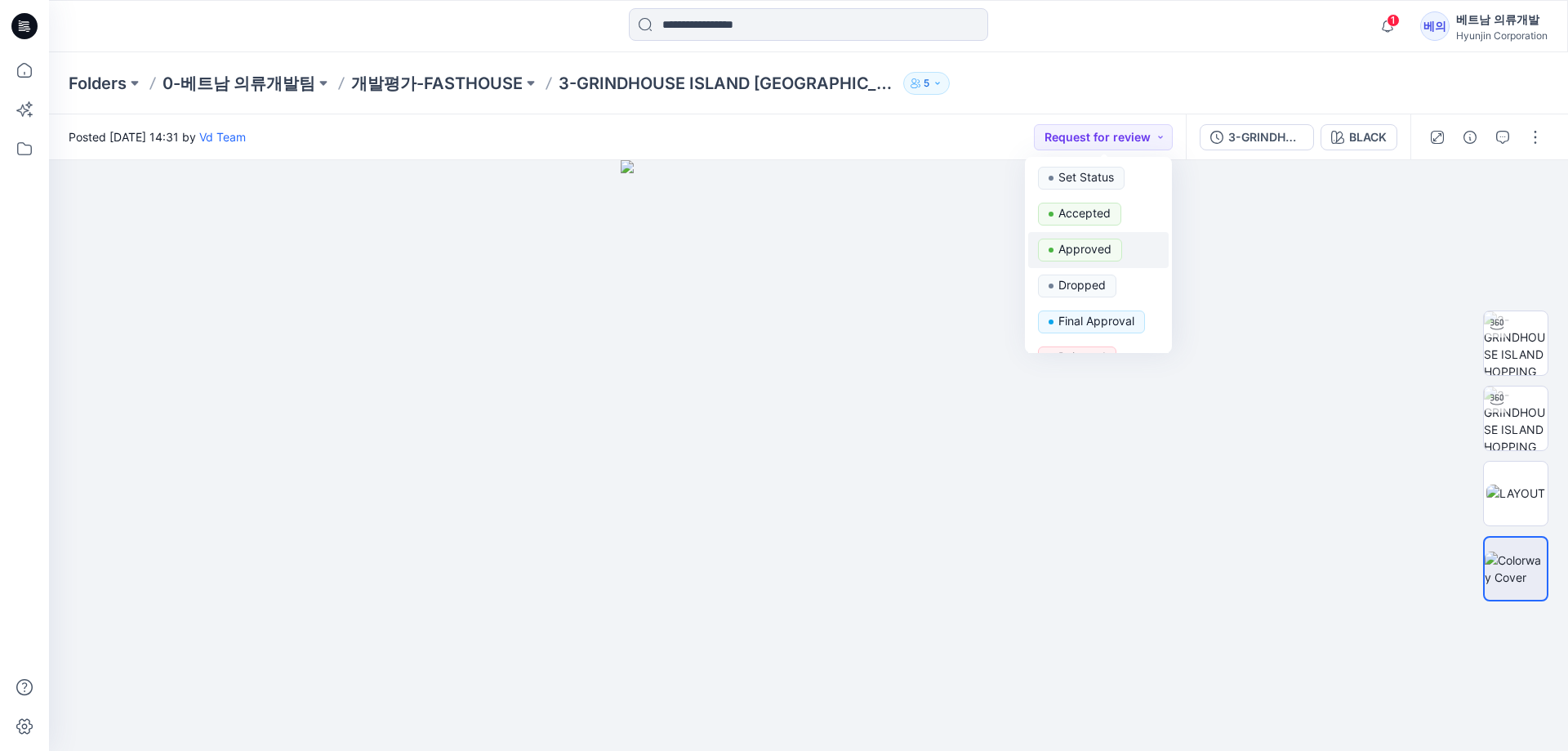
click at [1096, 240] on p "Approved" at bounding box center [1084, 248] width 53 height 21
